Goal: Information Seeking & Learning: Learn about a topic

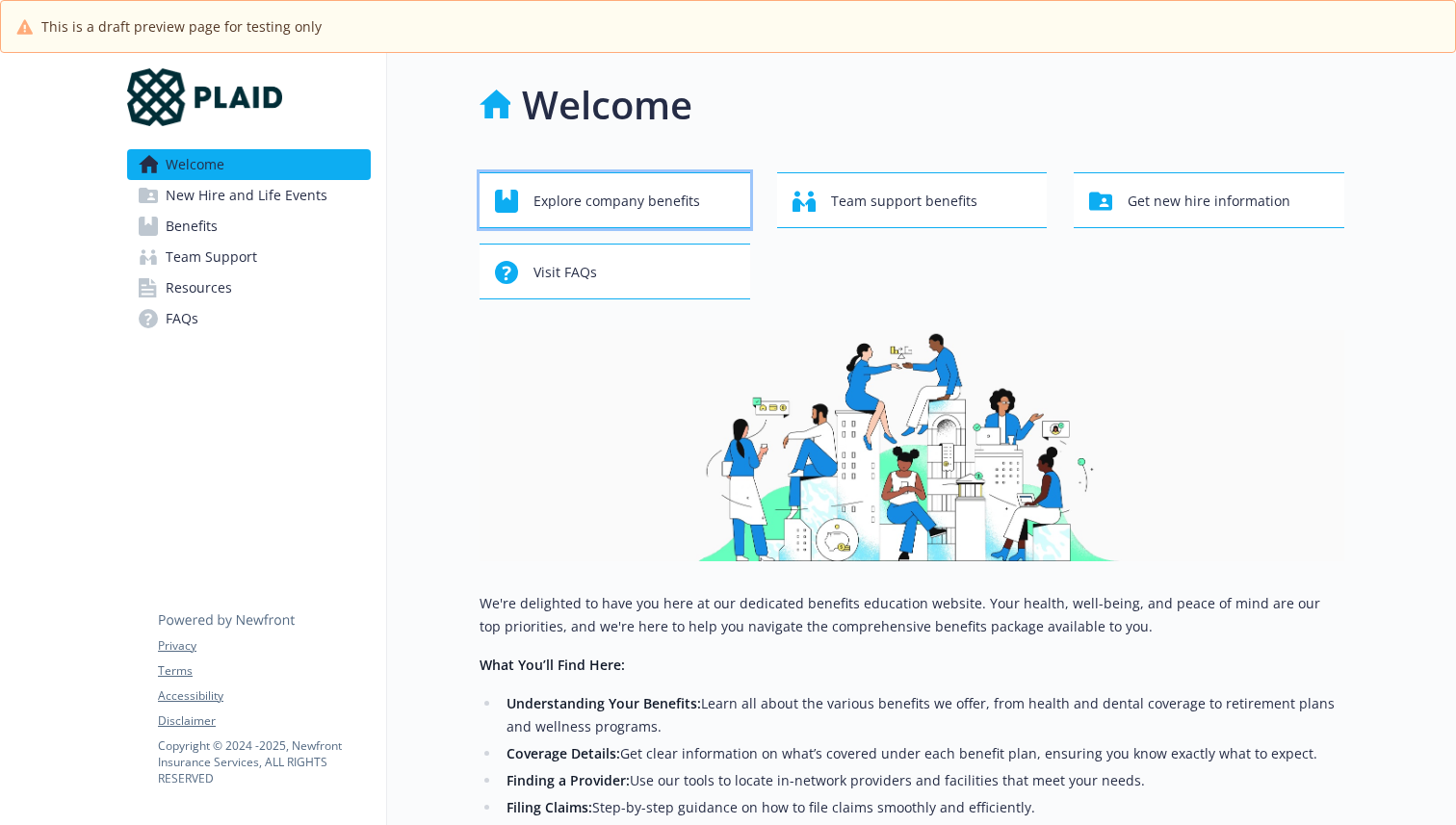
click at [707, 207] on div "Explore company benefits" at bounding box center [618, 201] width 245 height 37
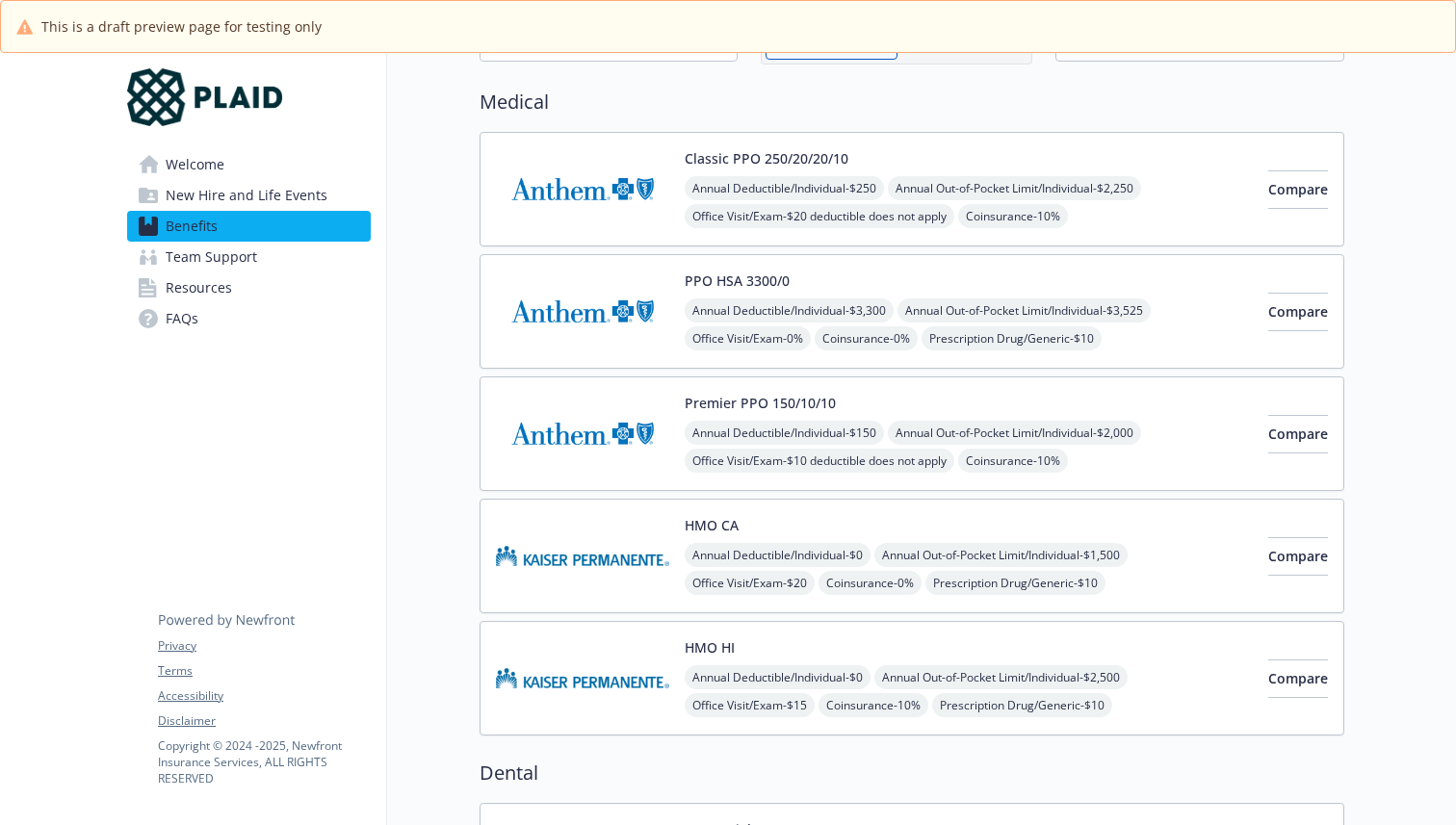
scroll to position [150, 0]
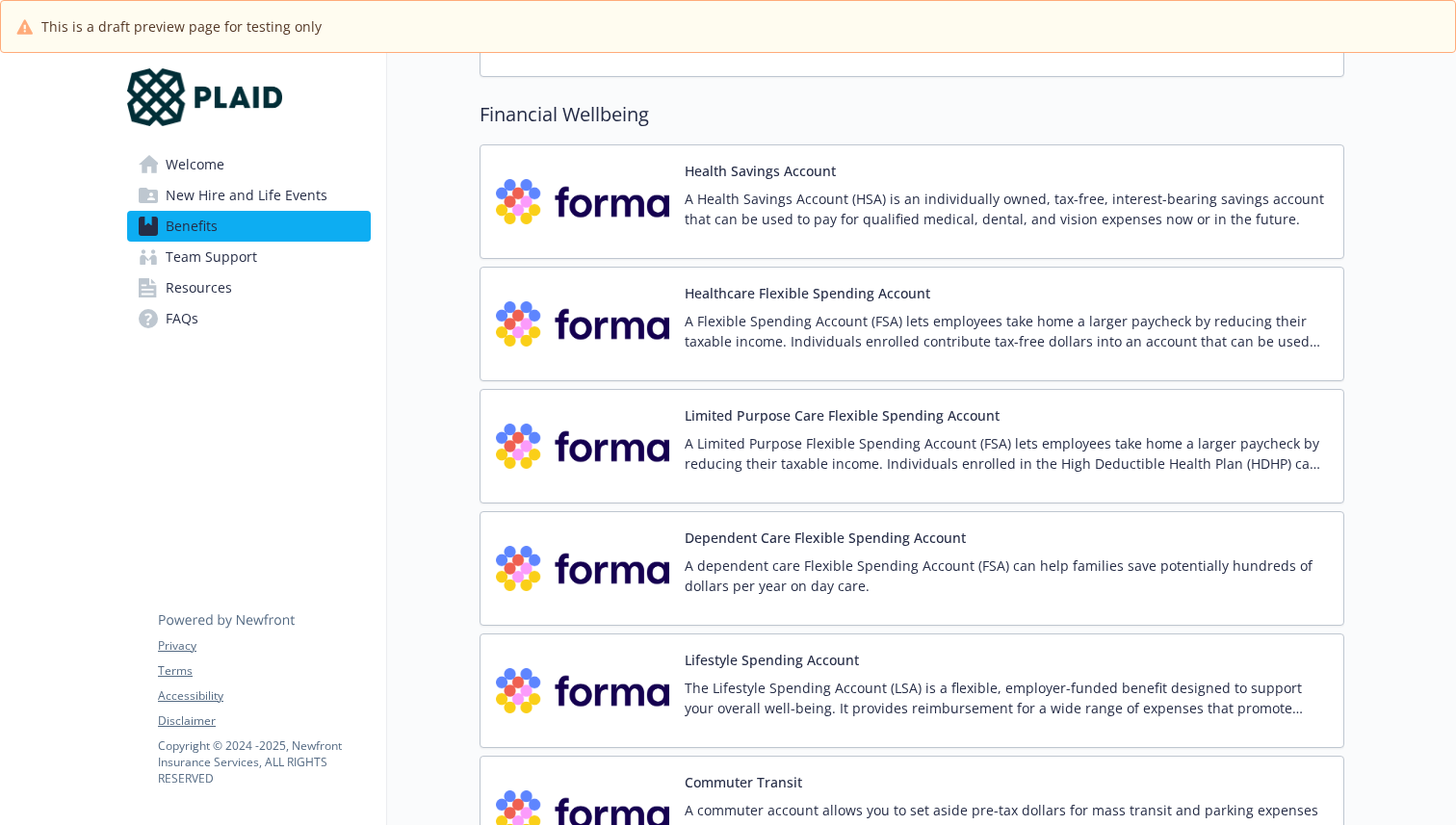
click at [1152, 177] on div "Health Savings Account A Health Savings Account (HSA) is an individually owned,…" at bounding box center [1006, 201] width 643 height 82
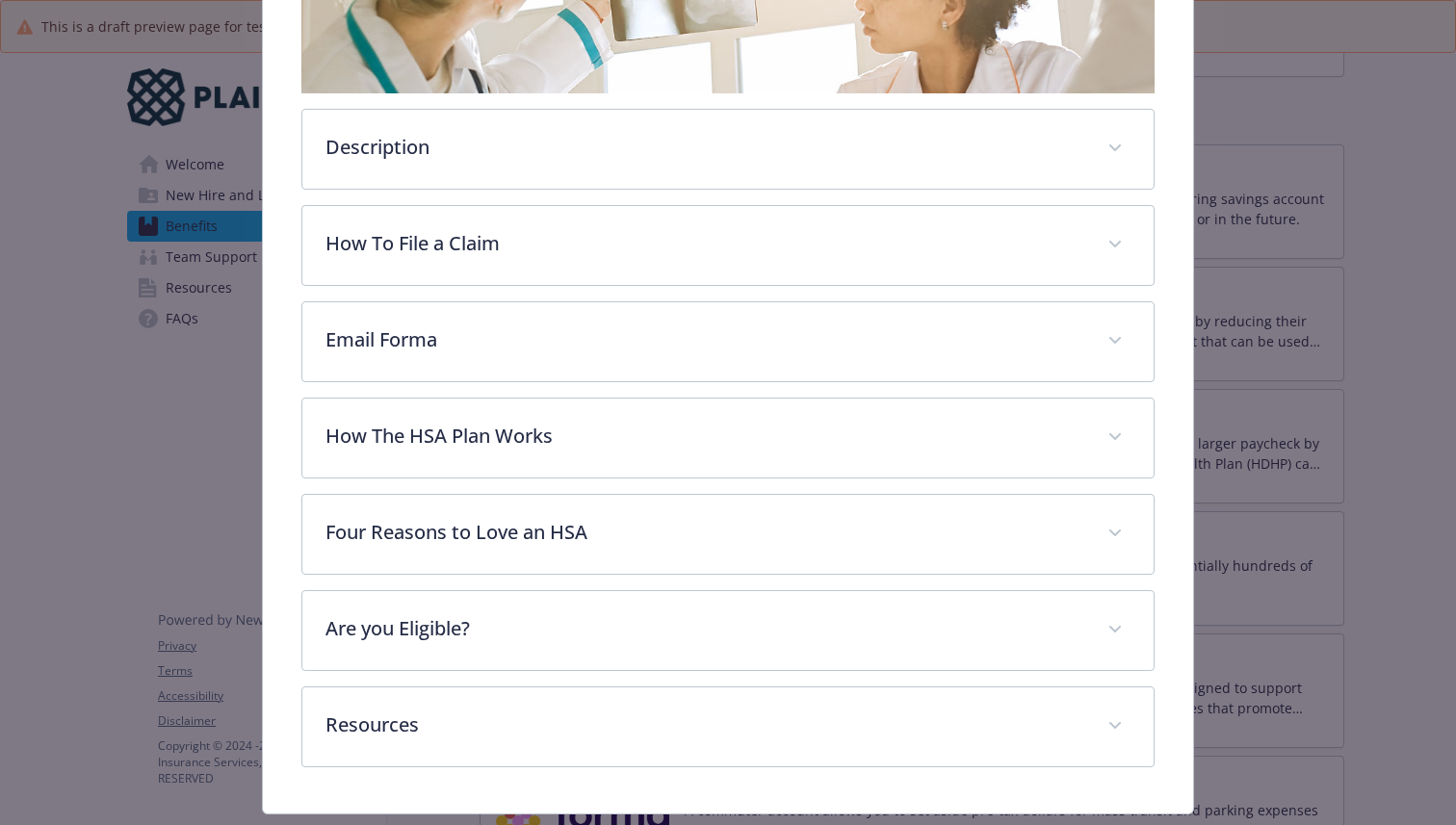
scroll to position [566, 0]
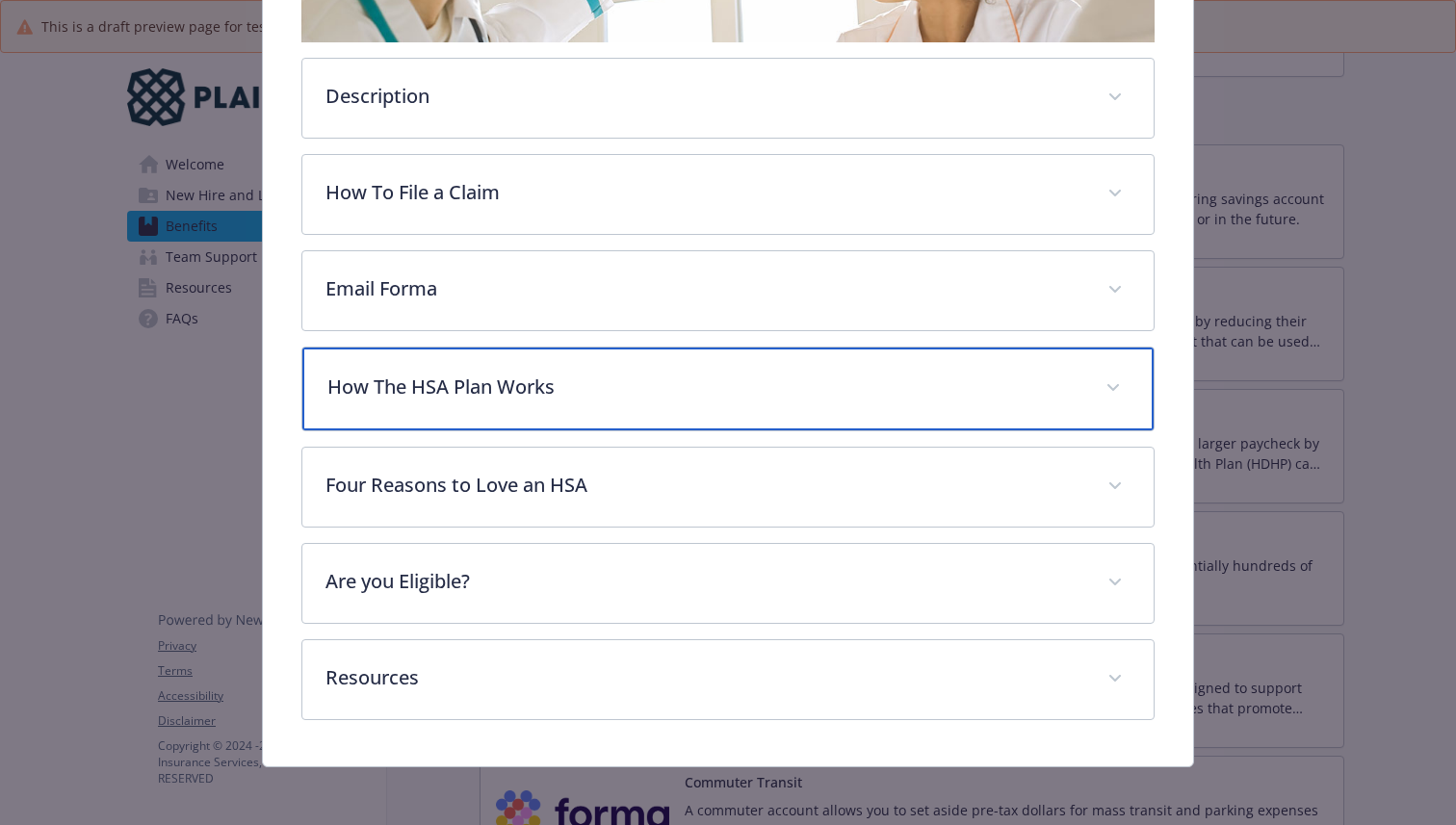
click at [654, 412] on div "How The HSA Plan Works" at bounding box center [728, 388] width 852 height 83
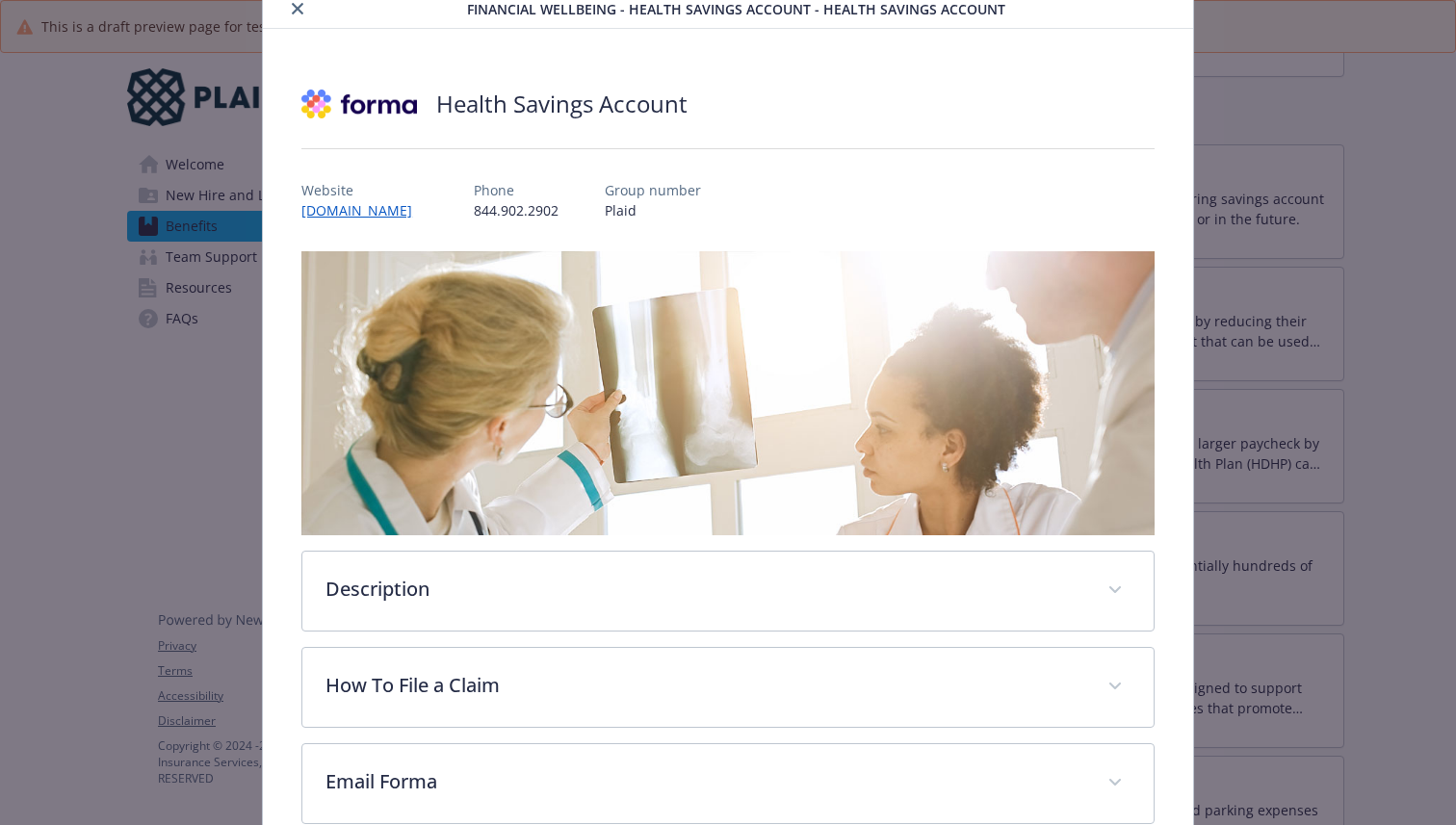
scroll to position [0, 0]
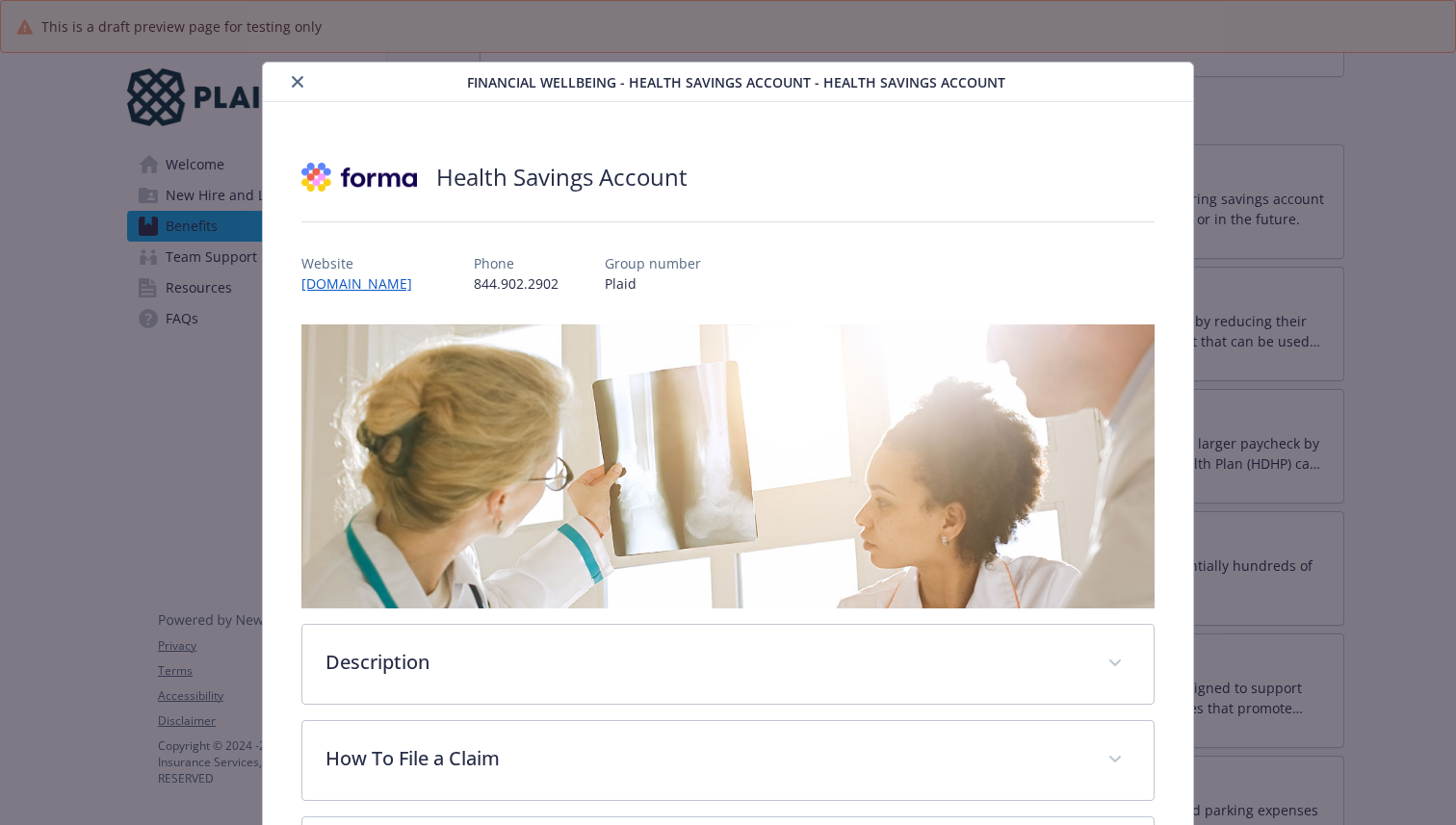
click at [292, 77] on icon "close" at bounding box center [298, 82] width 12 height 12
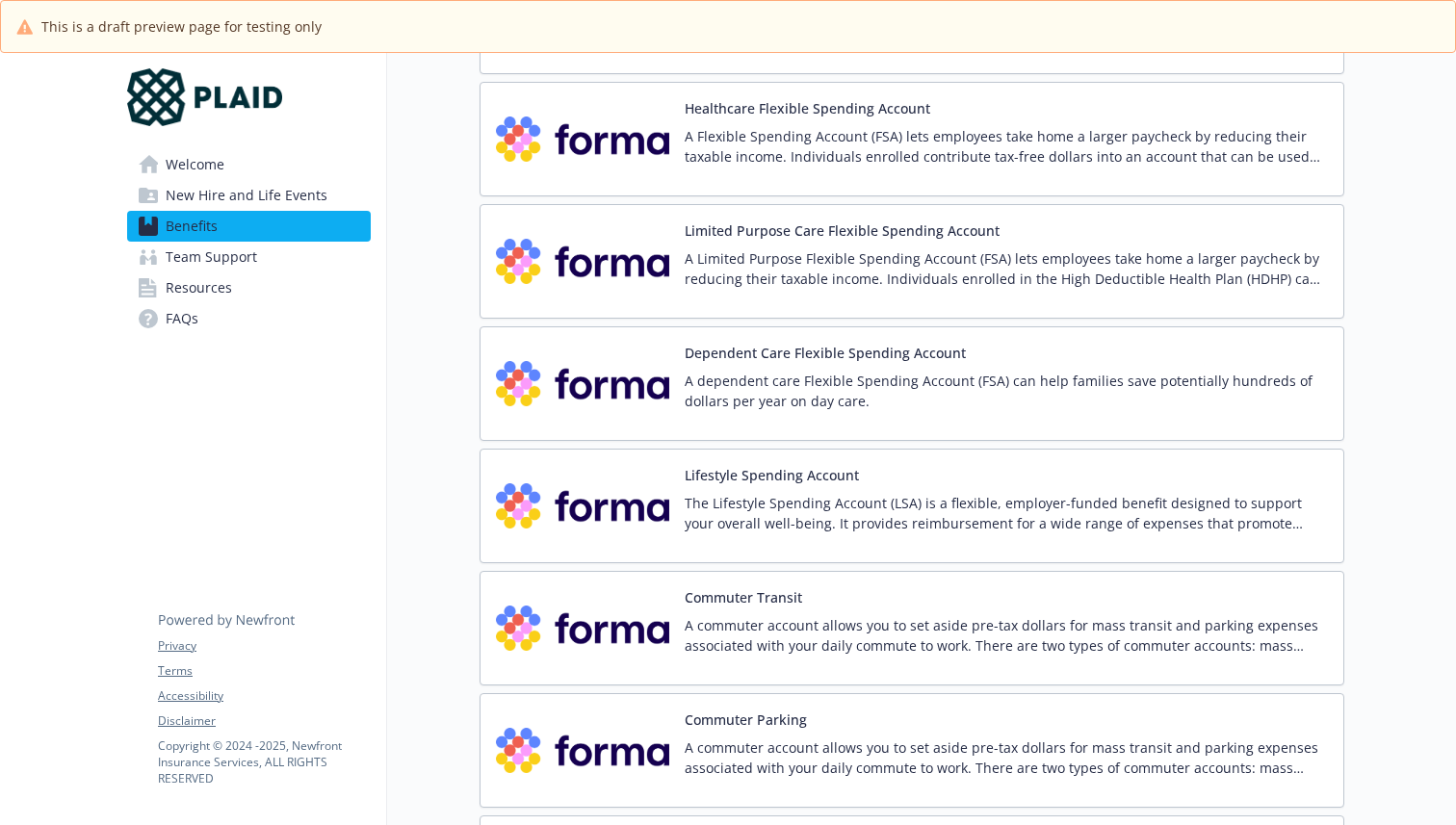
scroll to position [2389, 0]
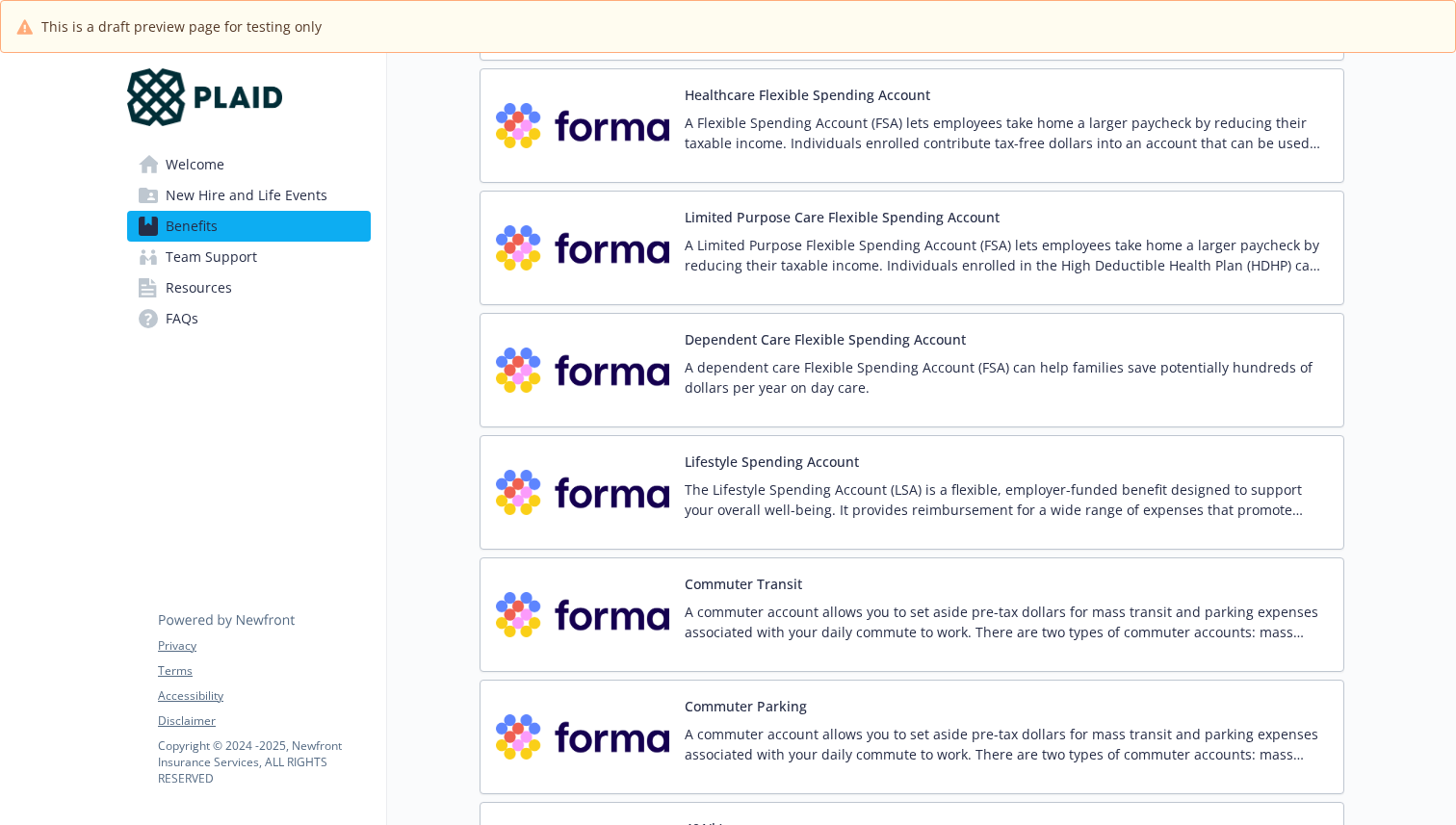
click at [822, 610] on p "A commuter account allows you to set aside pre-tax dollars for mass transit and…" at bounding box center [1006, 623] width 643 height 41
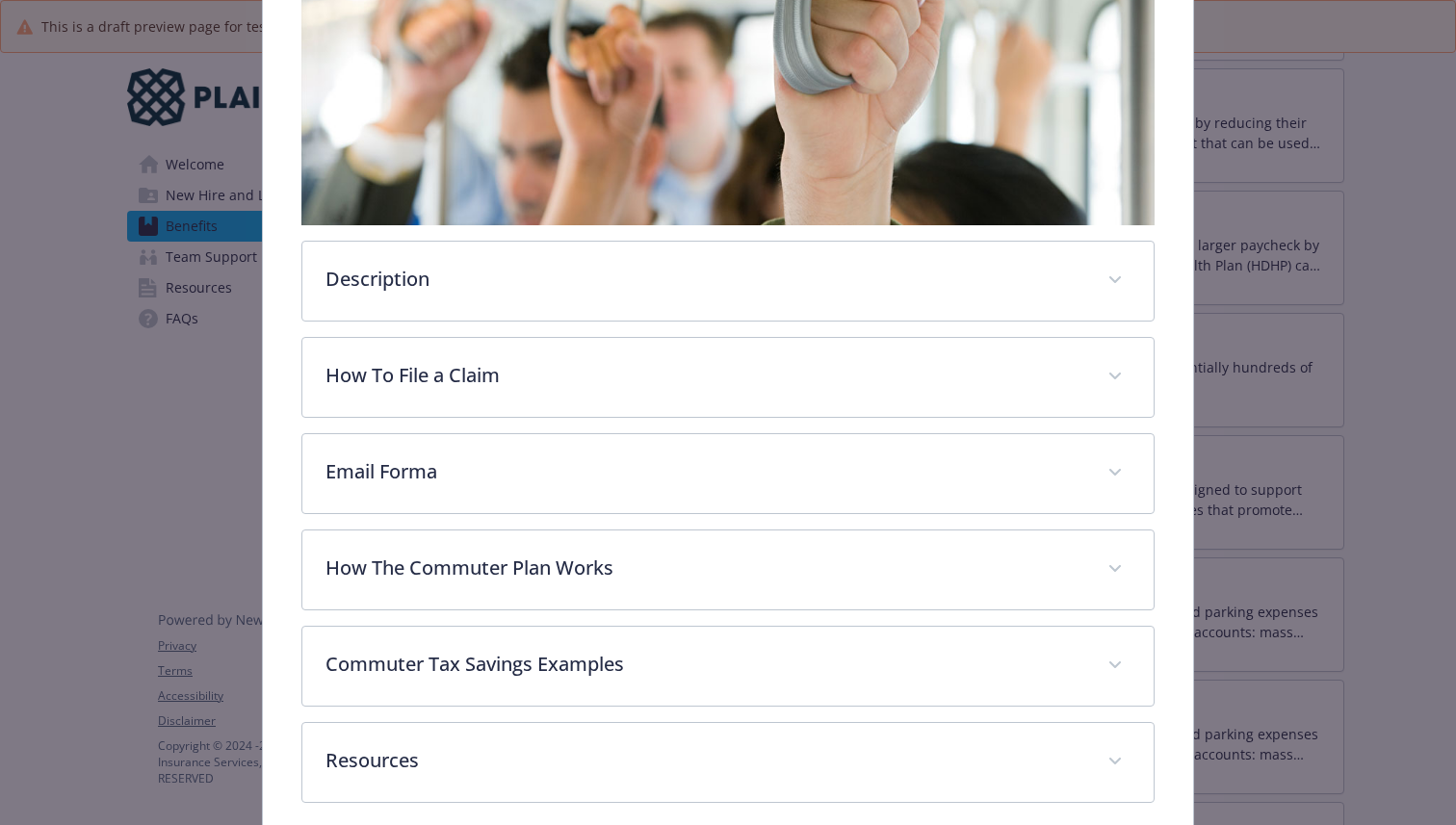
scroll to position [541, 0]
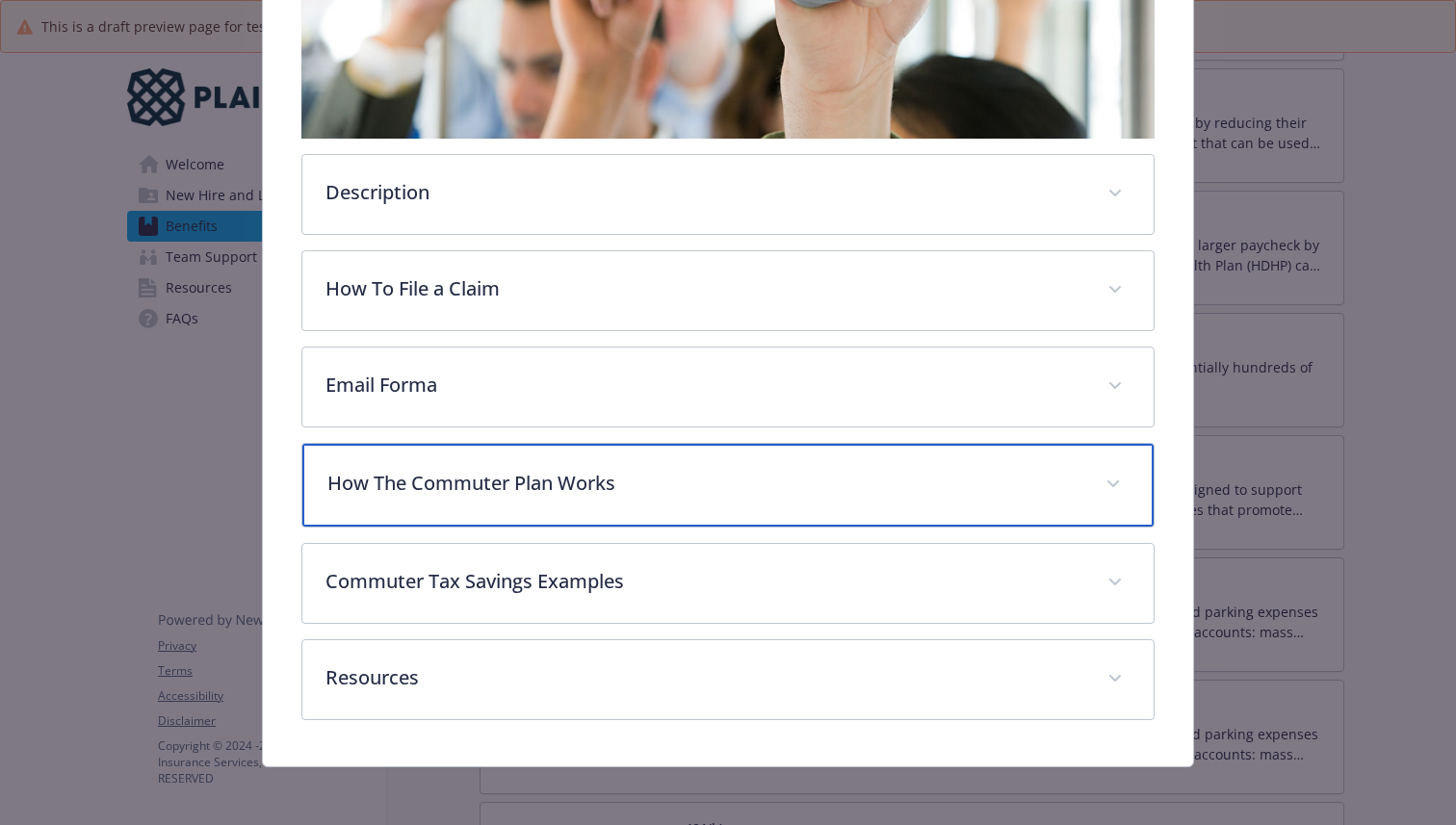
click at [716, 477] on p "How The Commuter Plan Works" at bounding box center [705, 484] width 755 height 29
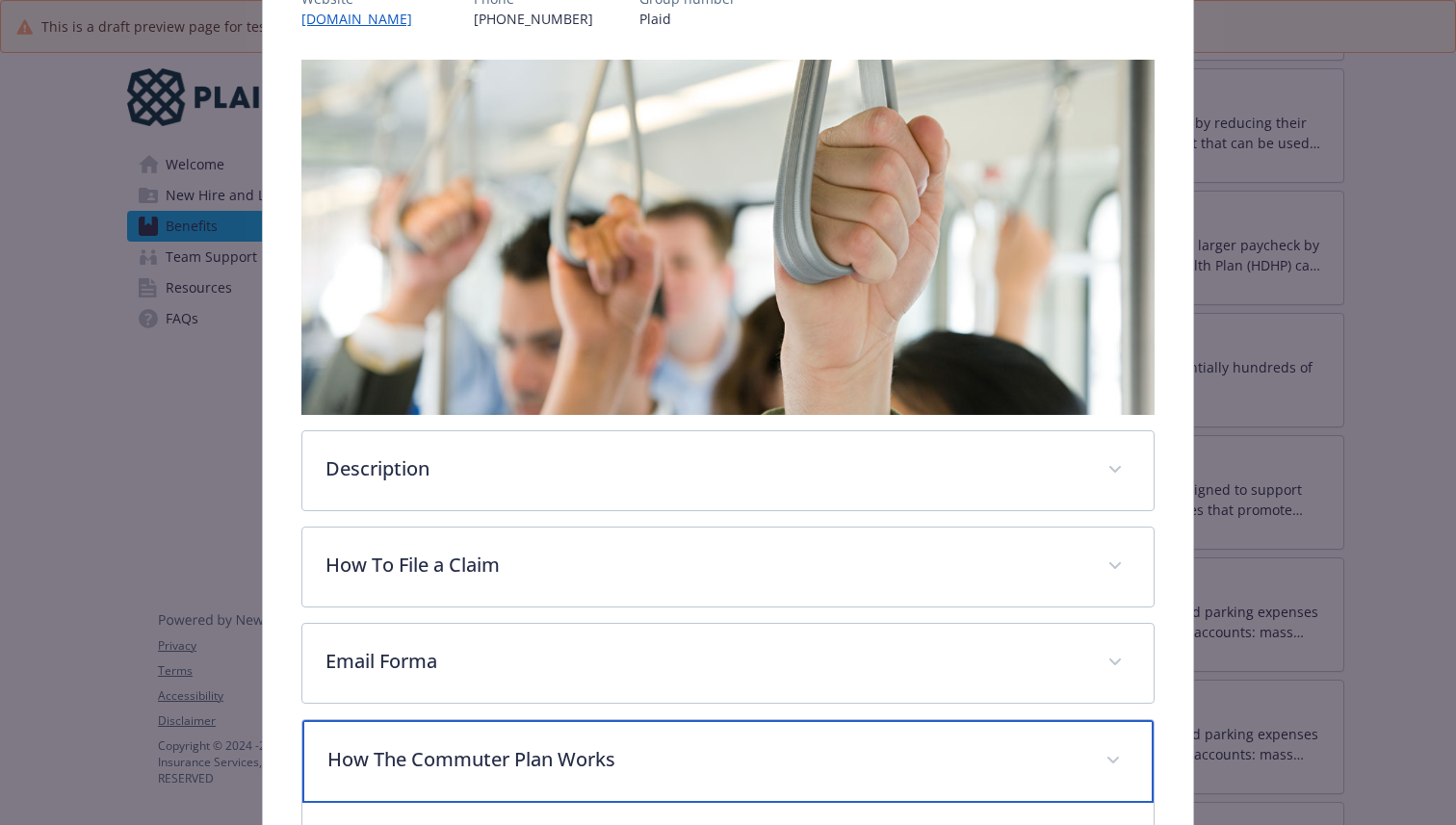
scroll to position [0, 0]
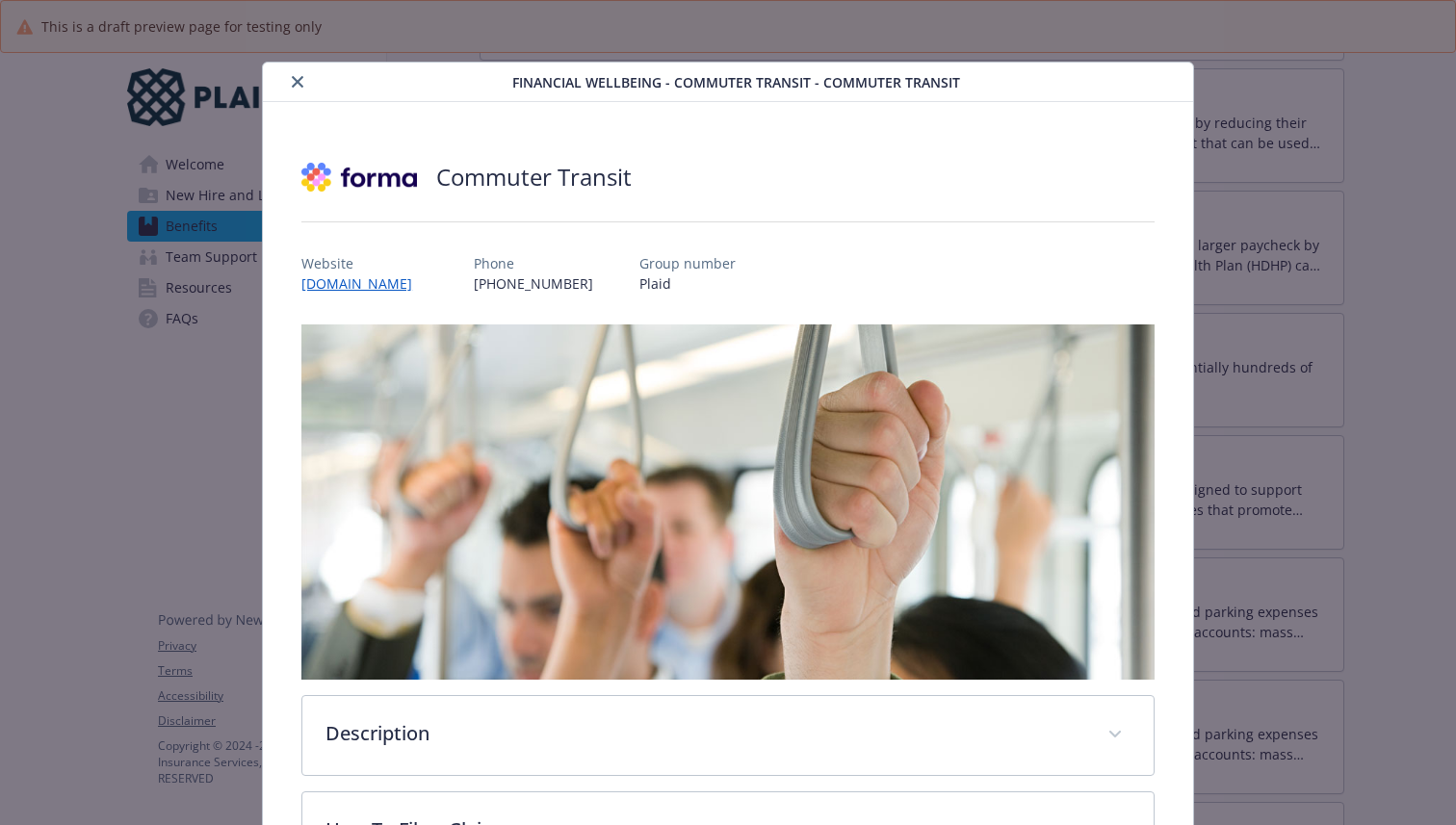
click at [288, 81] on button "close" at bounding box center [298, 82] width 23 height 23
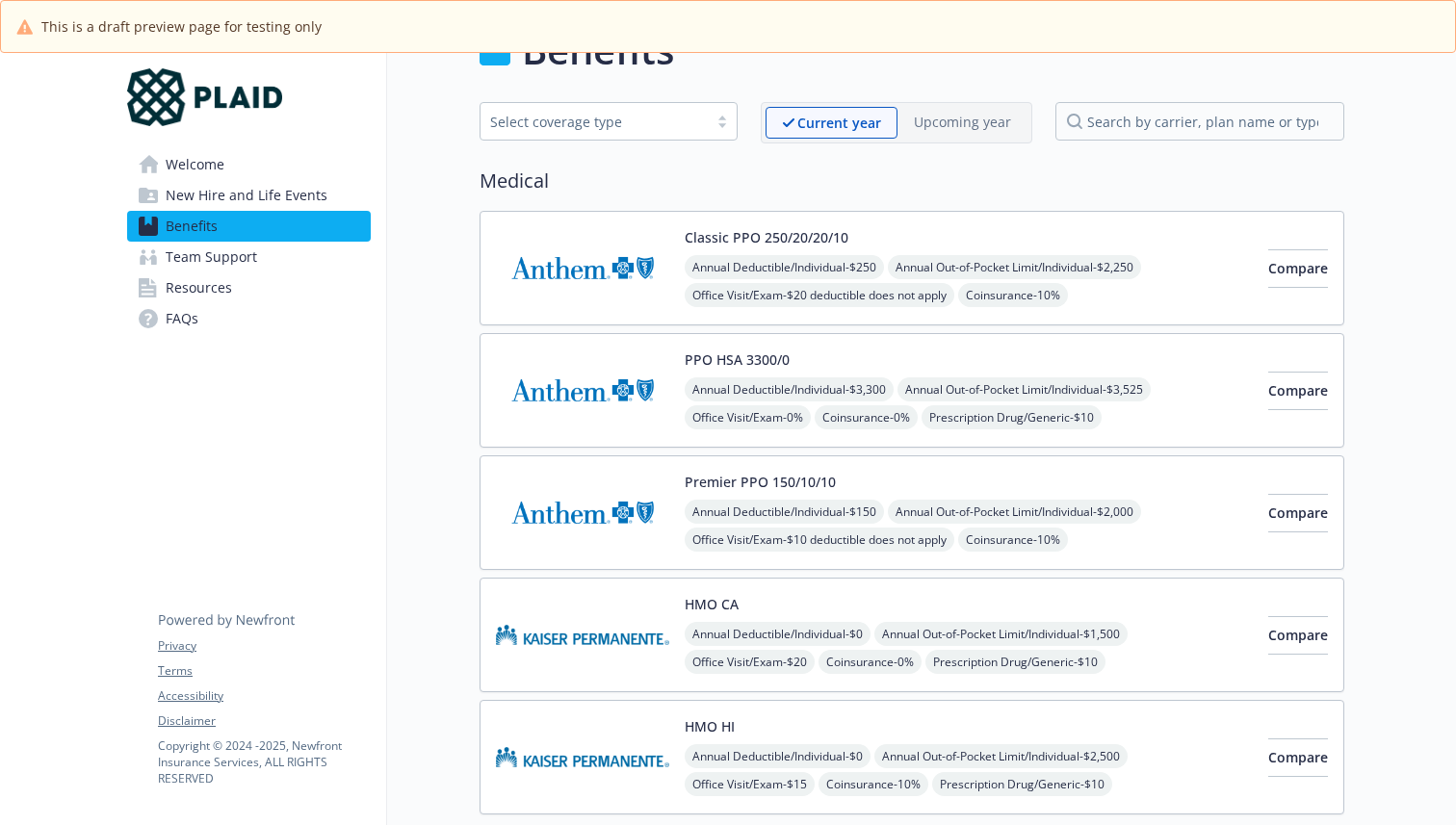
scroll to position [52, 0]
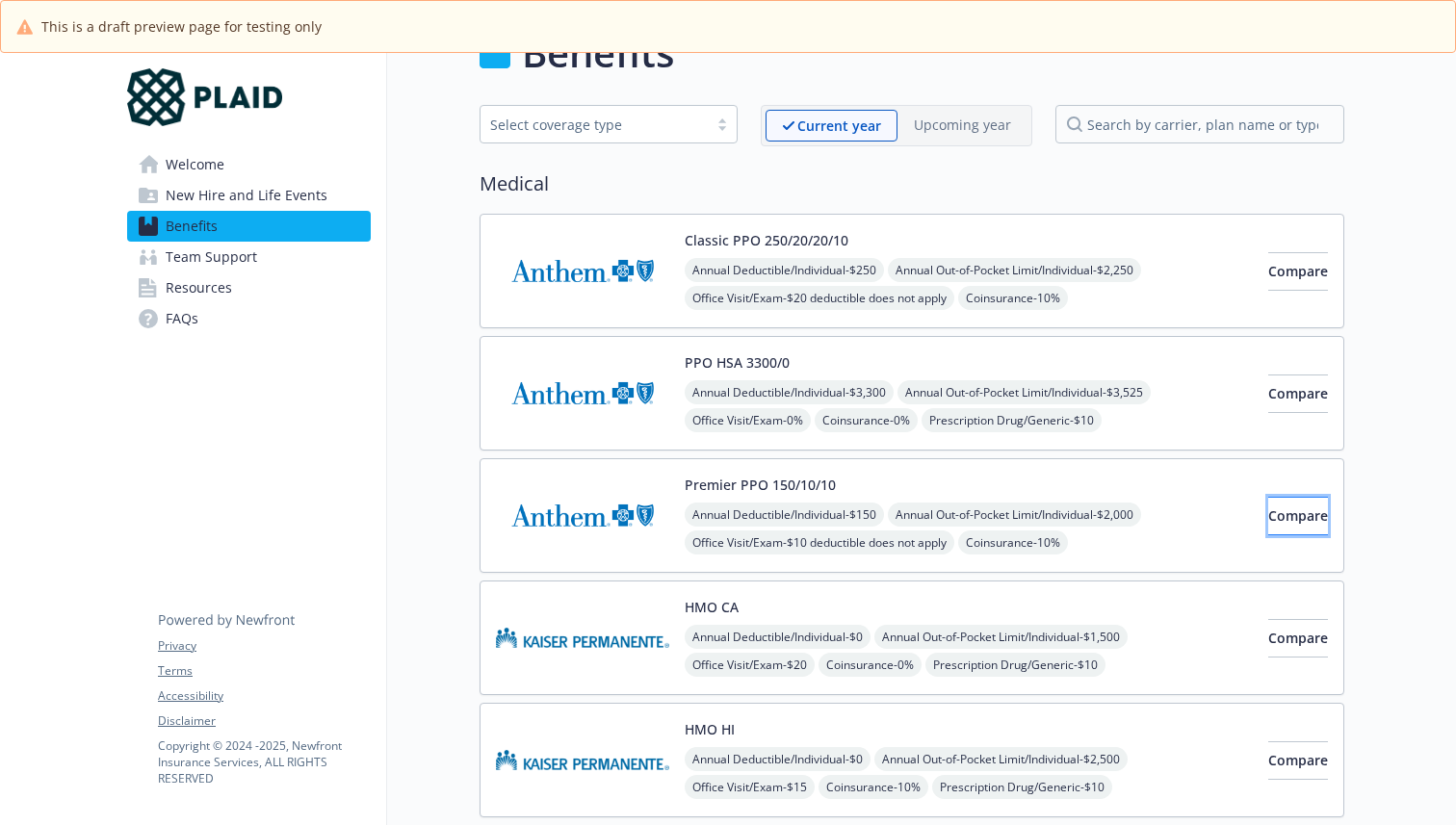
click at [1268, 517] on span "Compare" at bounding box center [1297, 516] width 59 height 18
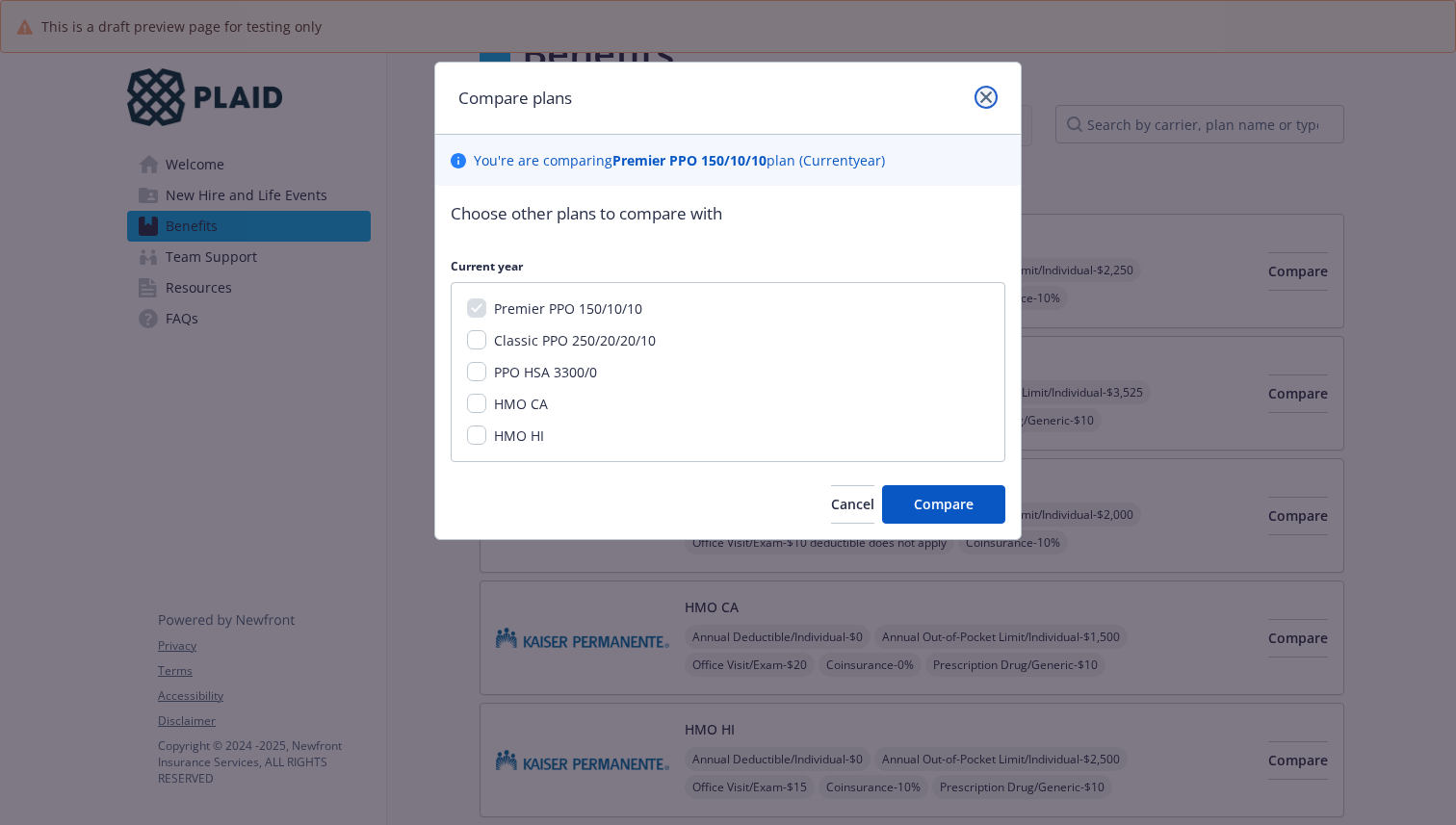
click at [976, 101] on link "close" at bounding box center [987, 97] width 23 height 23
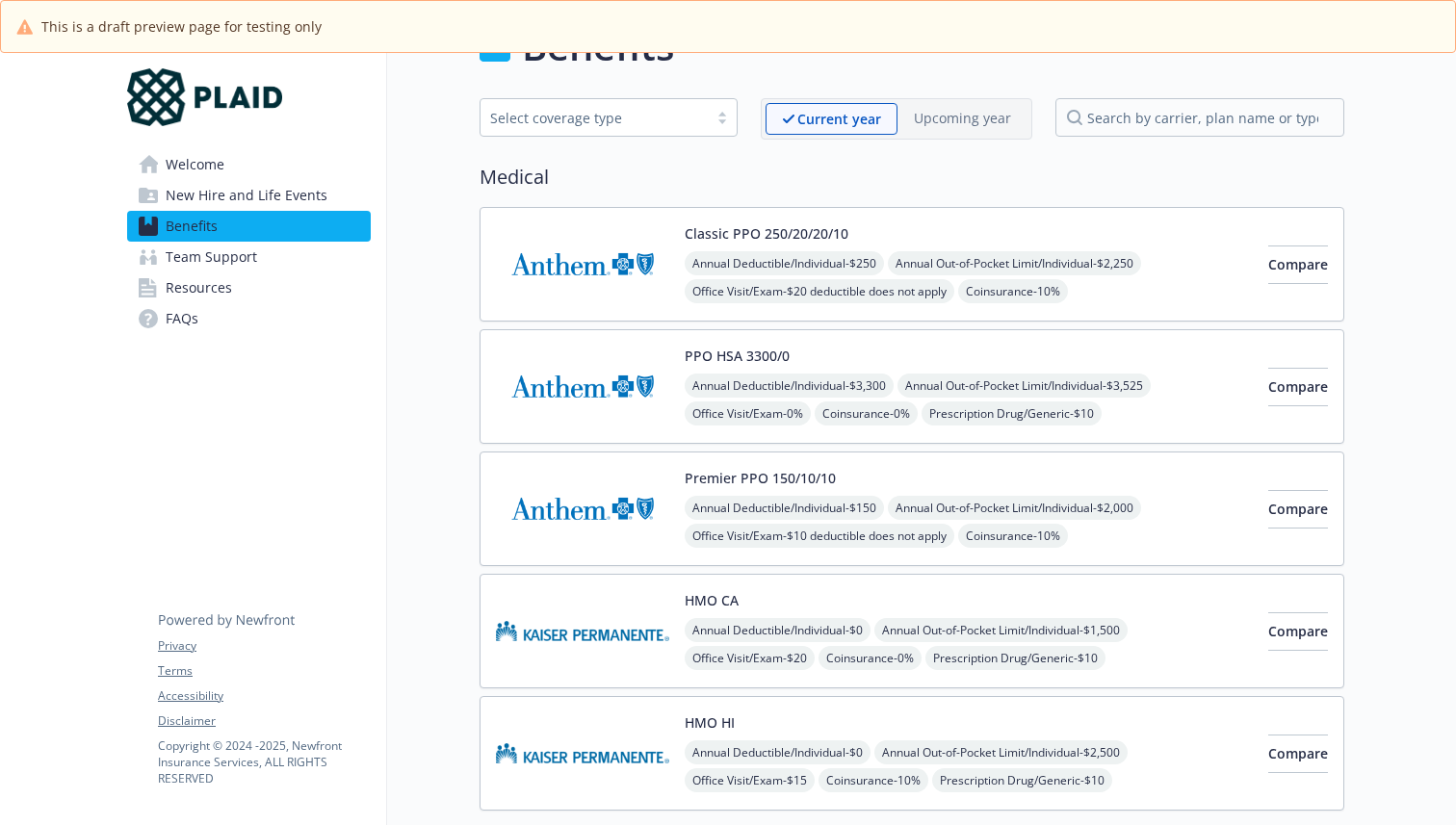
scroll to position [22, 0]
